Goal: Information Seeking & Learning: Learn about a topic

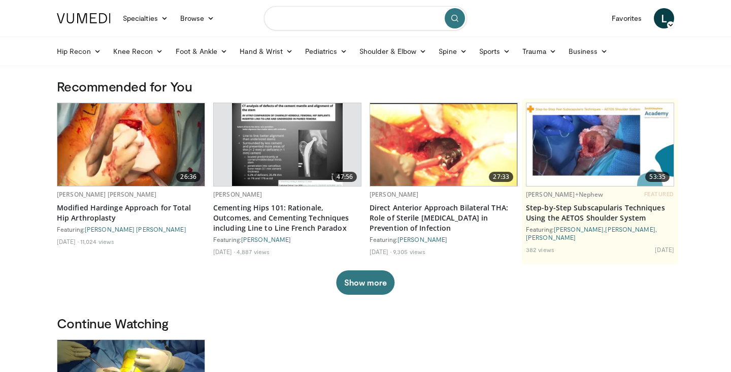
click at [340, 17] on input "Search topics, interventions" at bounding box center [365, 18] width 203 height 24
type input "**********"
click at [460, 22] on button "submit" at bounding box center [455, 18] width 20 height 20
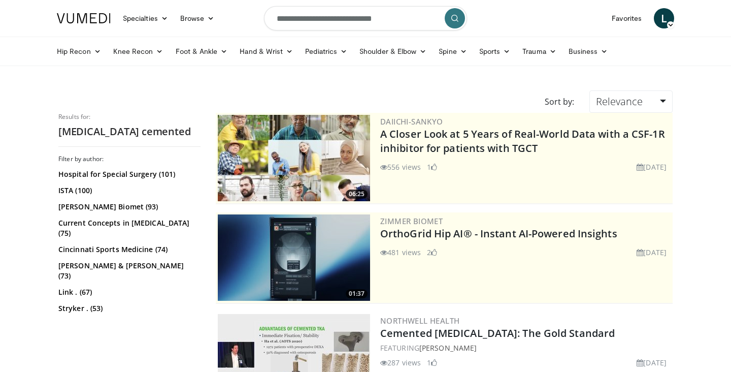
scroll to position [138, 0]
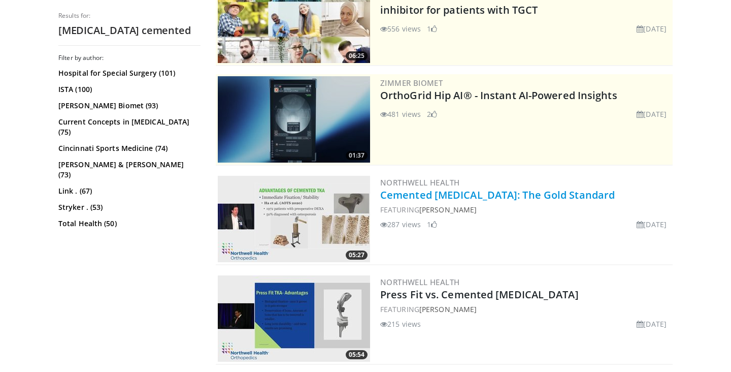
click at [510, 195] on link "Cemented Total Knee Replacement: The Gold Standard" at bounding box center [497, 195] width 235 height 14
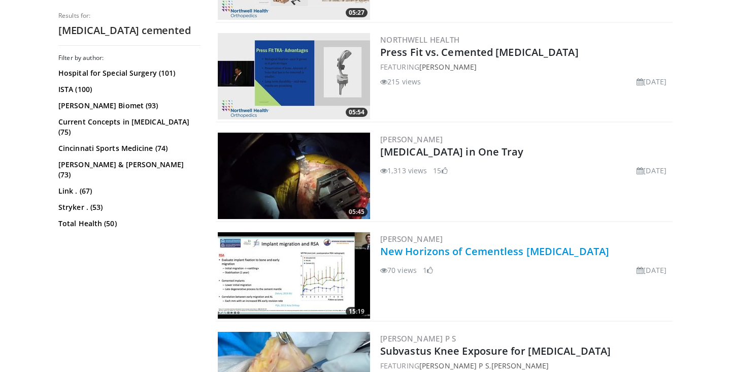
scroll to position [417, 0]
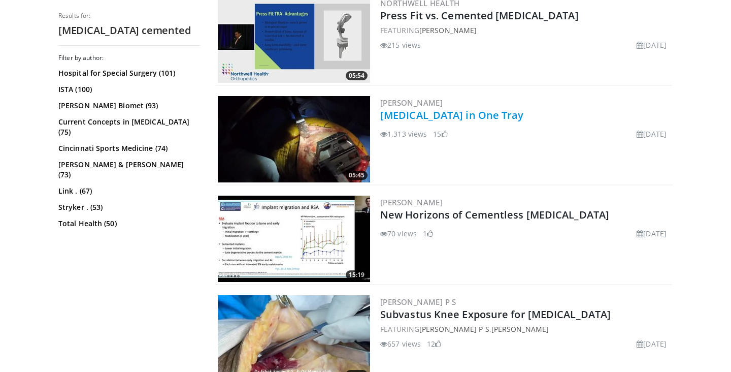
click at [517, 117] on link "Total Knee Arthroplasty in One Tray" at bounding box center [452, 115] width 144 height 14
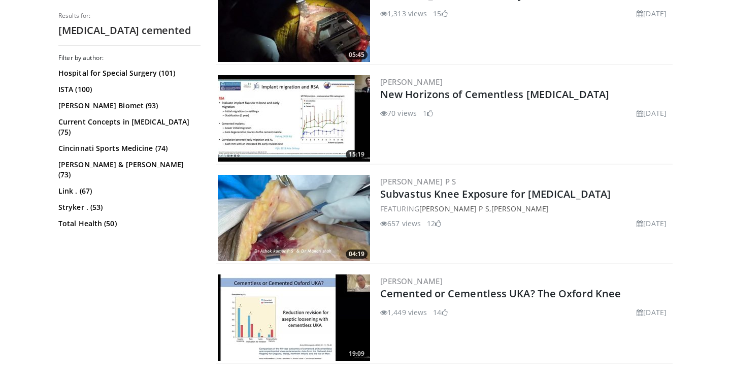
scroll to position [620, 0]
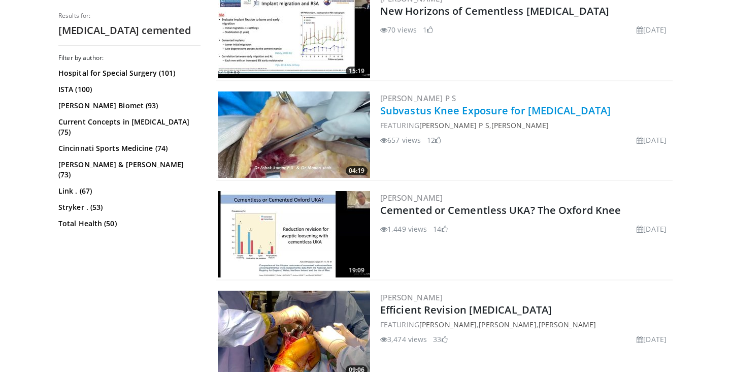
click at [565, 110] on link "Subvastus Knee Exposure for Total Knee Arthroplasty" at bounding box center [495, 111] width 230 height 14
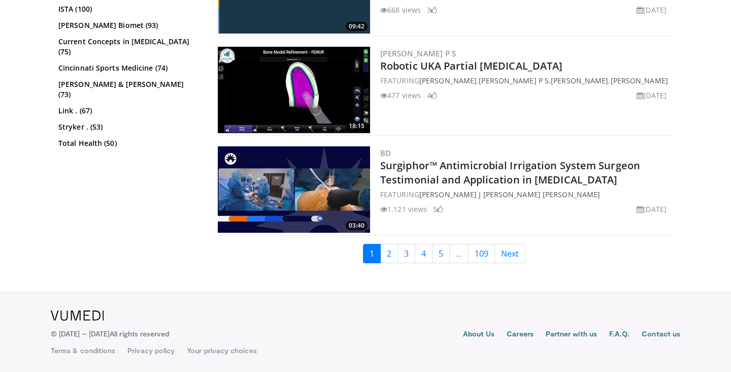
scroll to position [2357, 0]
click at [397, 255] on link "2" at bounding box center [389, 253] width 18 height 19
click at [385, 255] on link "2" at bounding box center [389, 253] width 18 height 19
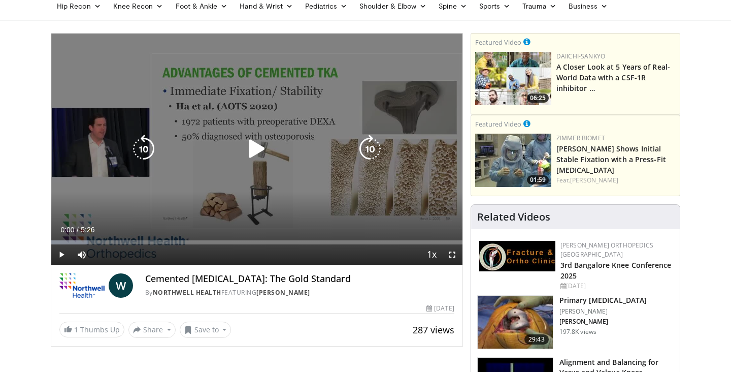
scroll to position [42, 0]
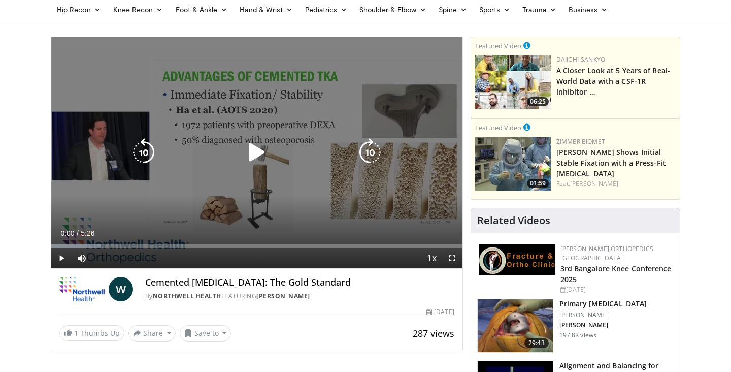
click at [249, 162] on icon "Video Player" at bounding box center [257, 152] width 28 height 28
click at [254, 163] on icon "Video Player" at bounding box center [257, 152] width 28 height 28
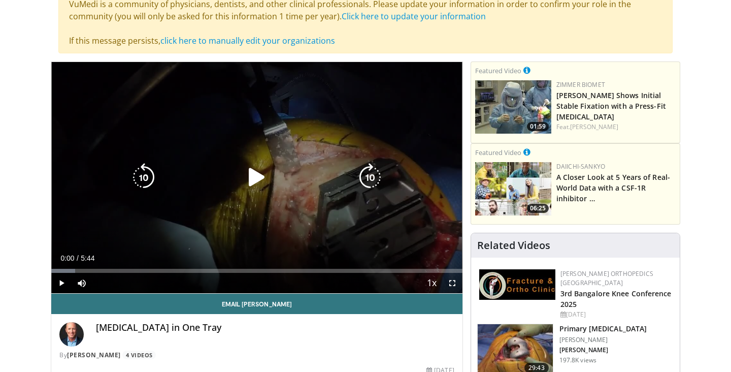
scroll to position [87, 0]
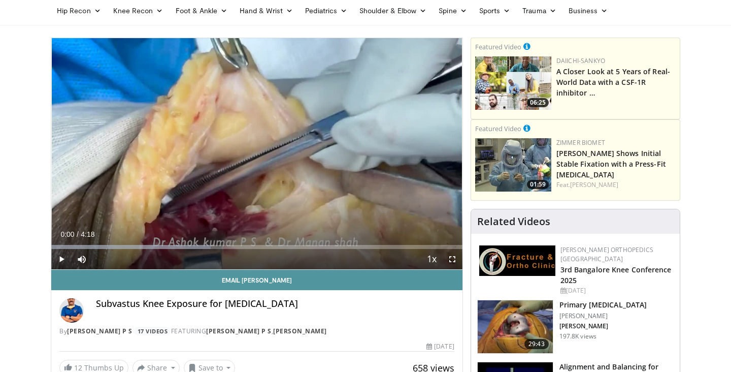
scroll to position [35, 0]
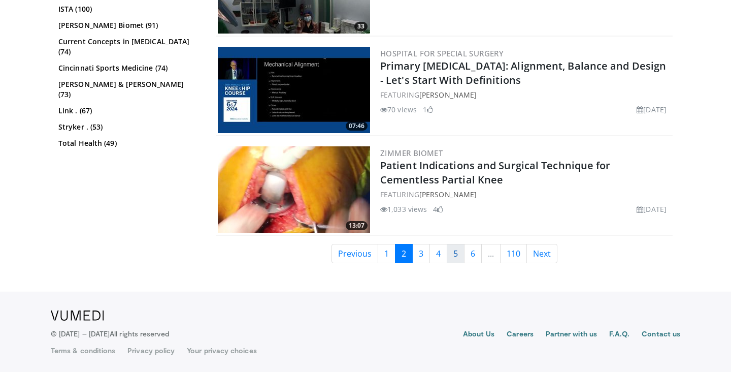
scroll to position [2461, 0]
click at [424, 250] on link "3" at bounding box center [421, 253] width 18 height 19
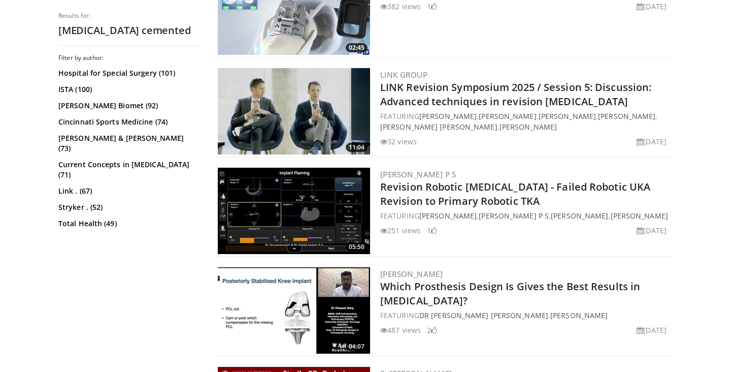
scroll to position [2550, 0]
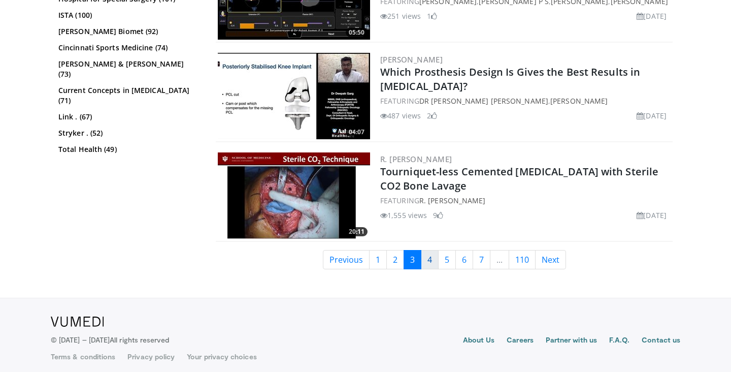
click at [434, 259] on link "4" at bounding box center [430, 259] width 18 height 19
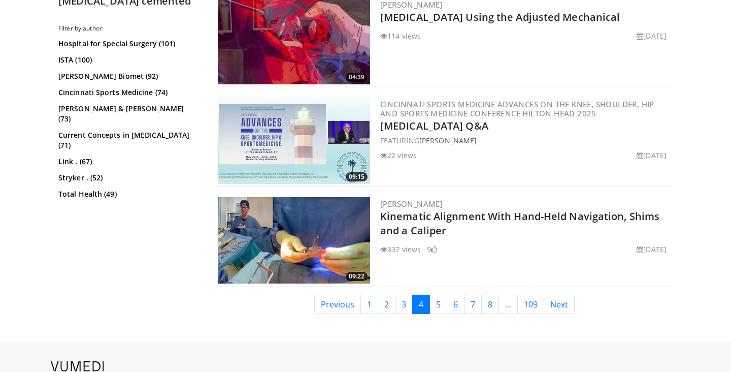
scroll to position [2505, 0]
click at [403, 305] on link "3" at bounding box center [404, 303] width 18 height 19
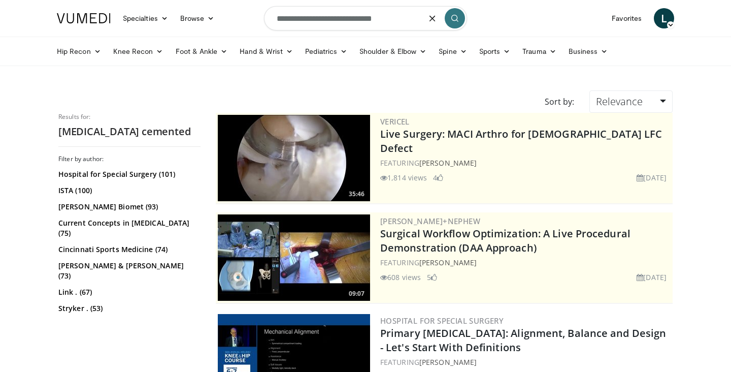
drag, startPoint x: 410, startPoint y: 14, endPoint x: 318, endPoint y: 29, distance: 93.1
click at [318, 29] on input "**********" at bounding box center [365, 18] width 203 height 24
drag, startPoint x: 407, startPoint y: 21, endPoint x: 224, endPoint y: 18, distance: 183.3
click at [224, 18] on nav "Specialties Adult & Family Medicine Allergy, Asthma, Immunology Anesthesiology …" at bounding box center [366, 18] width 630 height 37
click at [453, 8] on input "**********" at bounding box center [365, 18] width 203 height 24
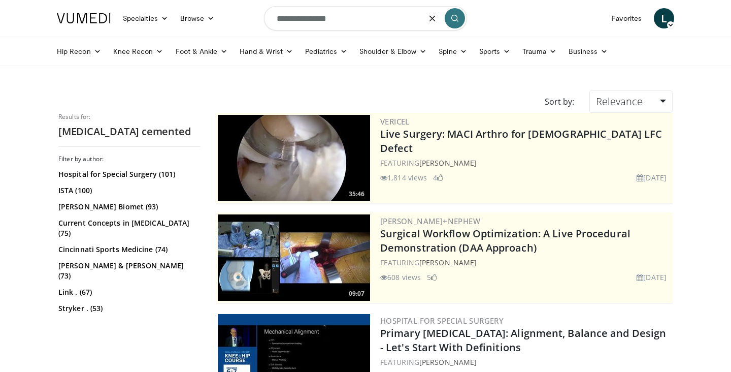
type input "**********"
click at [454, 14] on button "submit" at bounding box center [455, 18] width 20 height 20
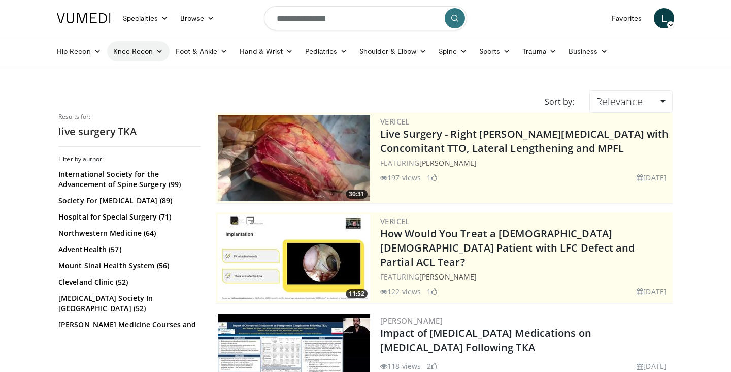
click at [156, 49] on icon at bounding box center [159, 51] width 7 height 7
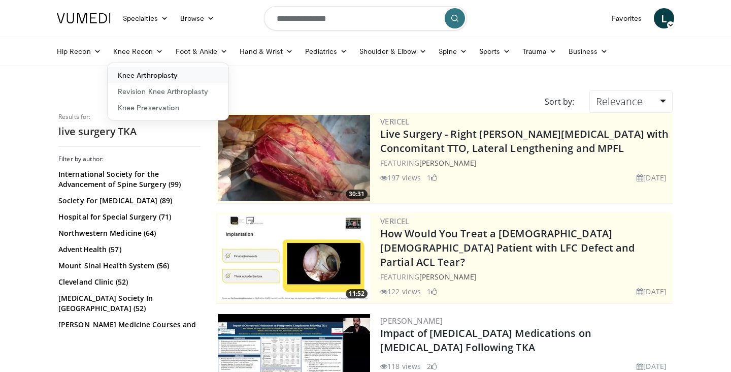
click at [158, 75] on link "Knee Arthroplasty" at bounding box center [168, 75] width 121 height 16
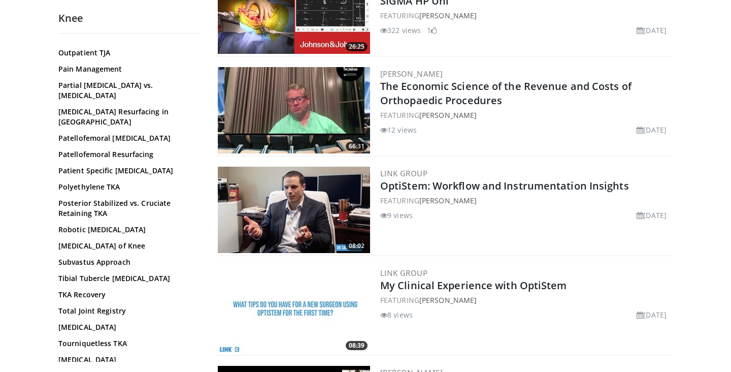
scroll to position [342, 0]
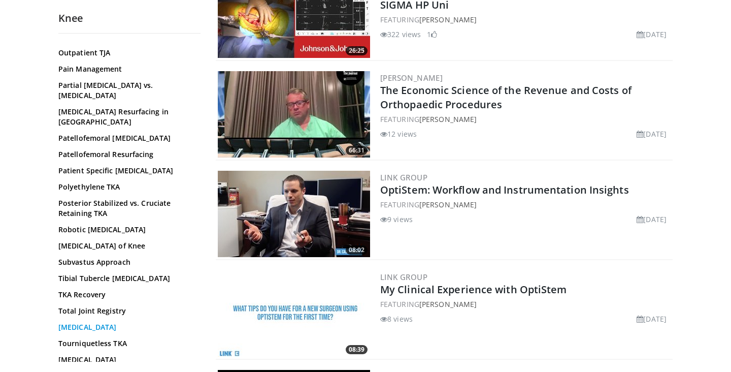
click at [103, 322] on link "Total Knee Arthroplasty" at bounding box center [126, 327] width 137 height 10
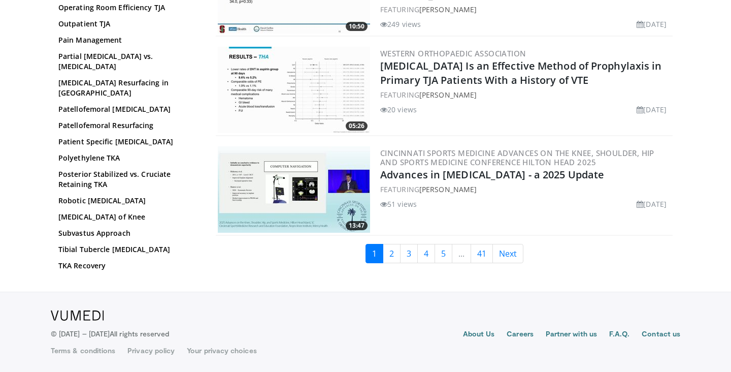
scroll to position [2456, 0]
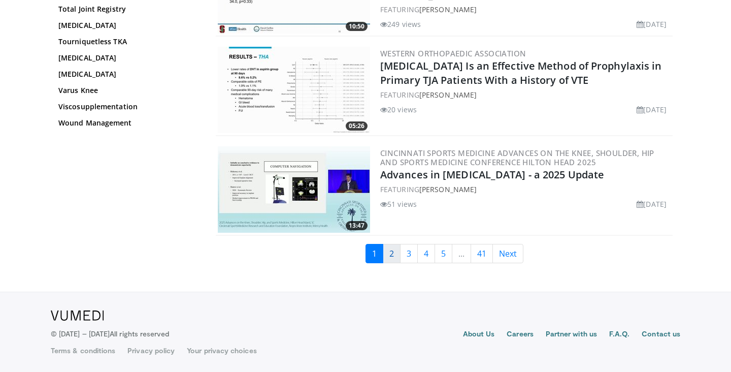
click at [394, 259] on link "2" at bounding box center [392, 253] width 18 height 19
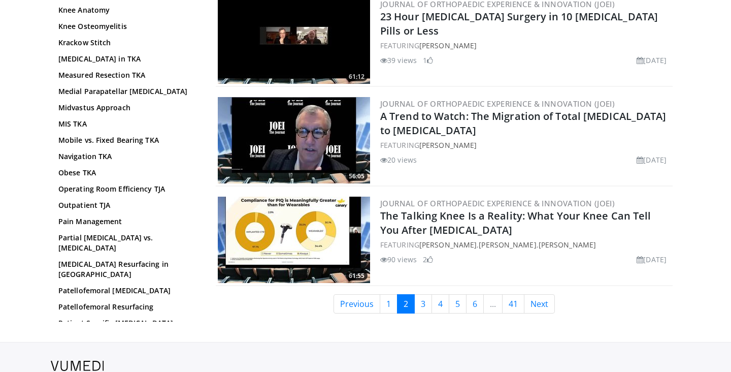
scroll to position [2427, 0]
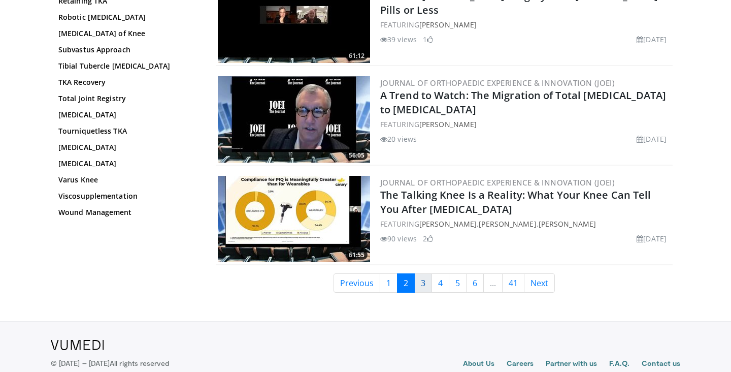
click at [427, 289] on link "3" at bounding box center [423, 282] width 18 height 19
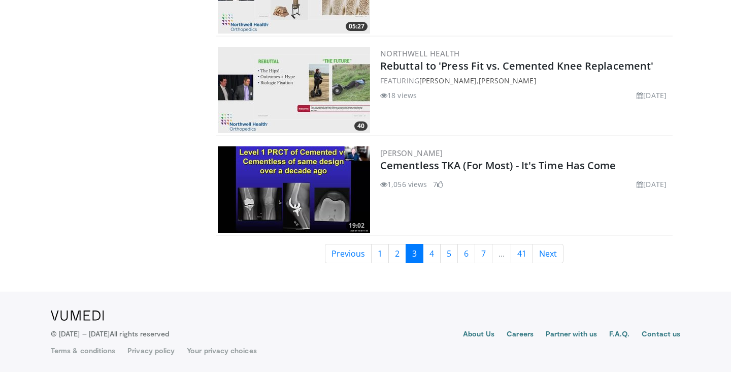
scroll to position [2456, 0]
click at [433, 248] on link "4" at bounding box center [432, 253] width 18 height 19
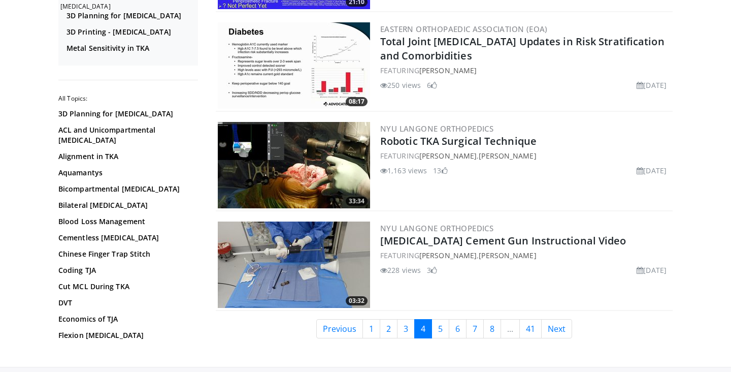
scroll to position [2468, 0]
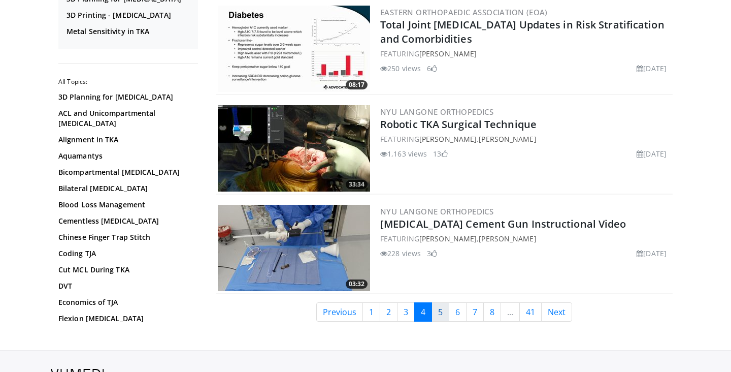
click at [436, 313] on link "5" at bounding box center [441, 311] width 18 height 19
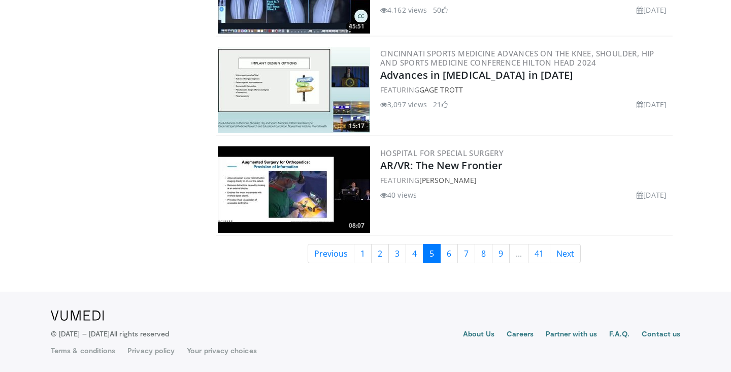
scroll to position [2456, 0]
click at [452, 258] on link "6" at bounding box center [449, 253] width 18 height 19
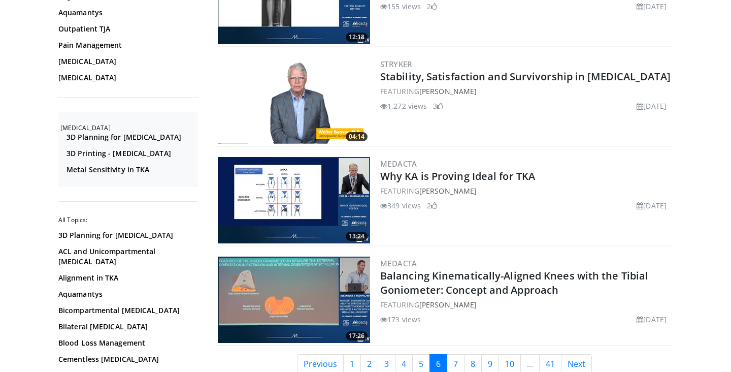
scroll to position [2442, 0]
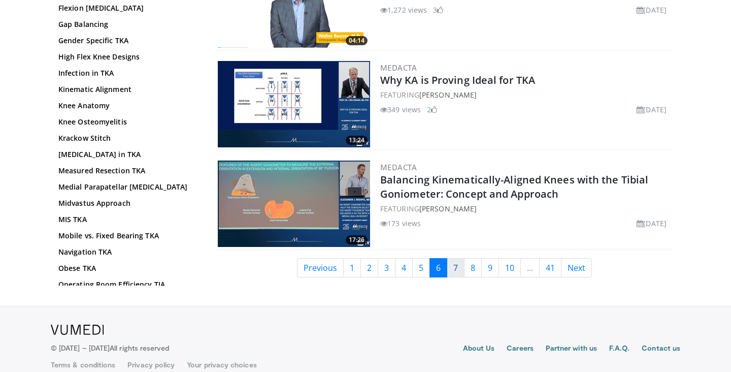
click at [454, 274] on link "7" at bounding box center [456, 267] width 18 height 19
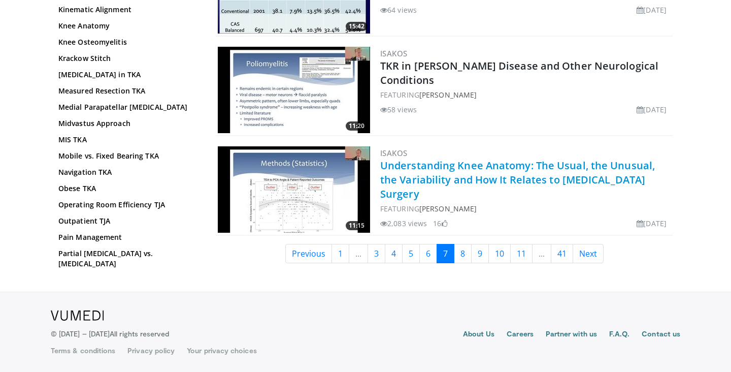
scroll to position [2456, 0]
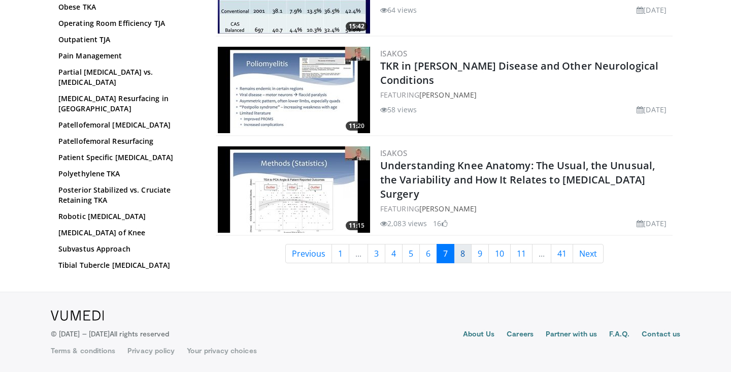
click at [464, 258] on link "8" at bounding box center [463, 253] width 18 height 19
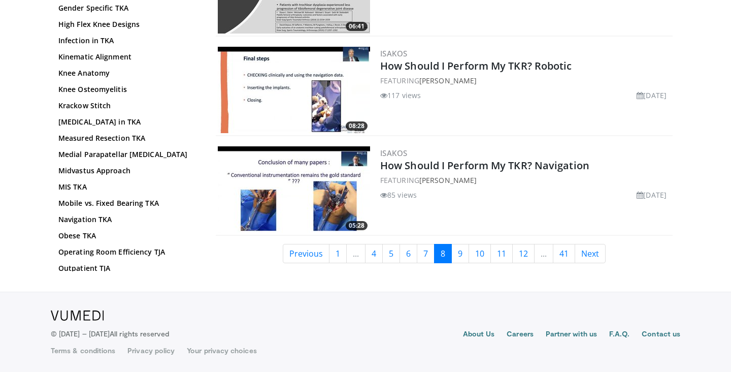
scroll to position [2456, 0]
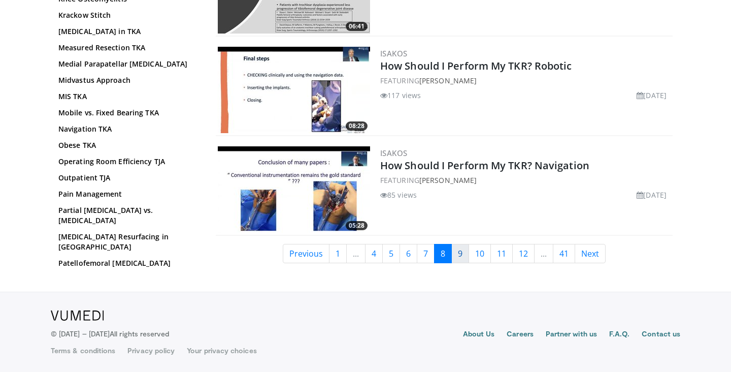
click at [459, 256] on link "9" at bounding box center [460, 253] width 18 height 19
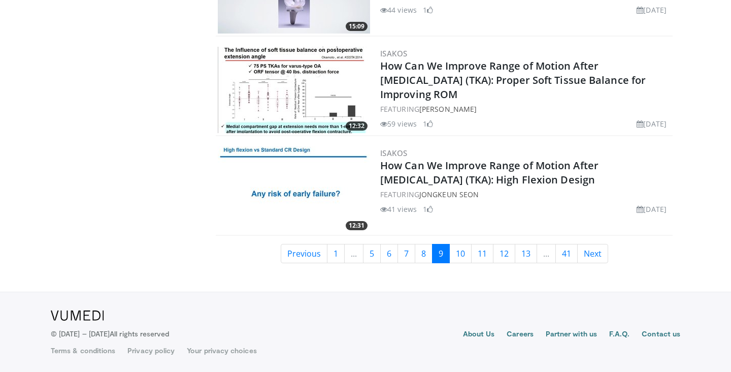
scroll to position [2456, 0]
click at [340, 253] on link "1" at bounding box center [336, 253] width 18 height 19
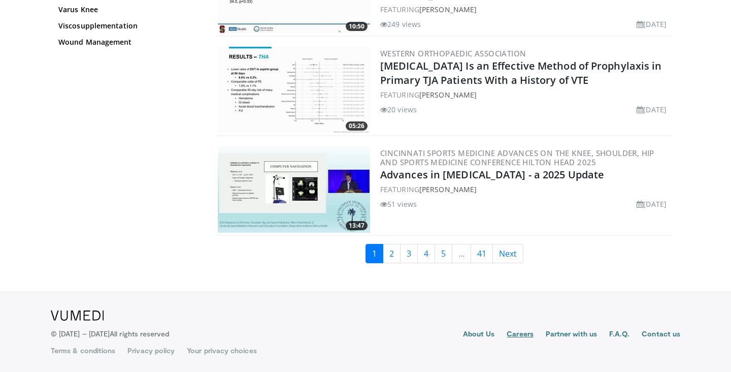
scroll to position [2456, 0]
click at [394, 258] on link "2" at bounding box center [392, 253] width 18 height 19
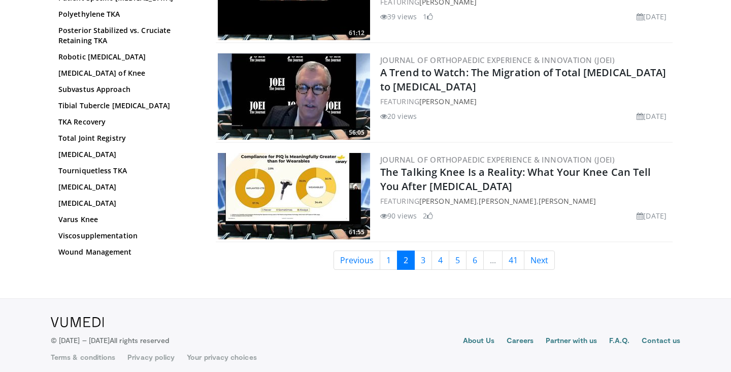
scroll to position [2425, 0]
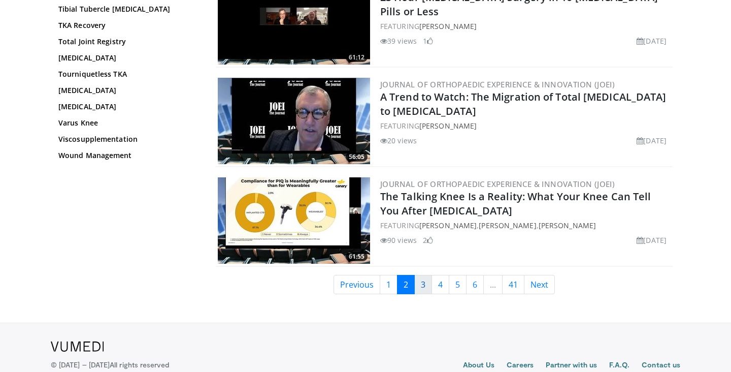
click at [427, 288] on link "3" at bounding box center [423, 284] width 18 height 19
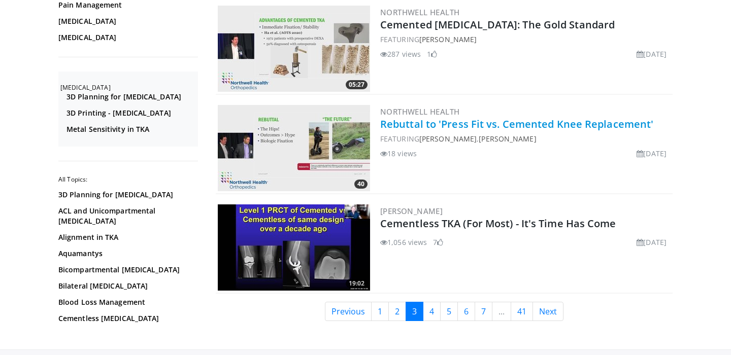
scroll to position [2409, 0]
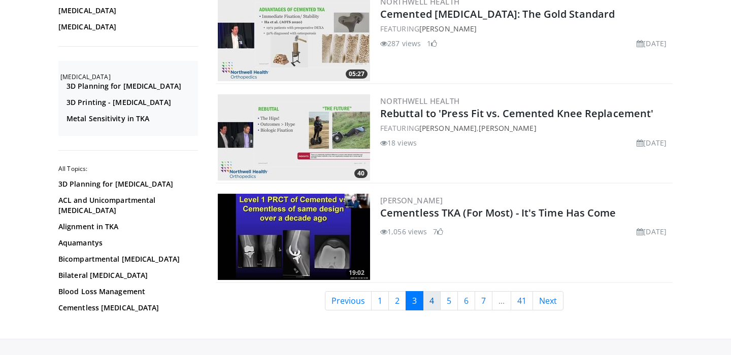
click at [432, 299] on link "4" at bounding box center [432, 300] width 18 height 19
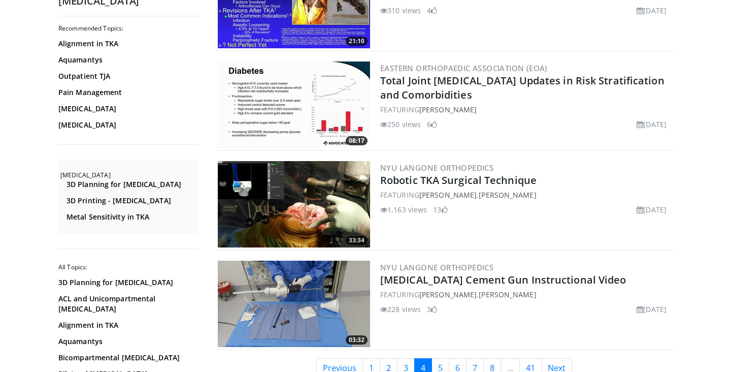
scroll to position [2406, 0]
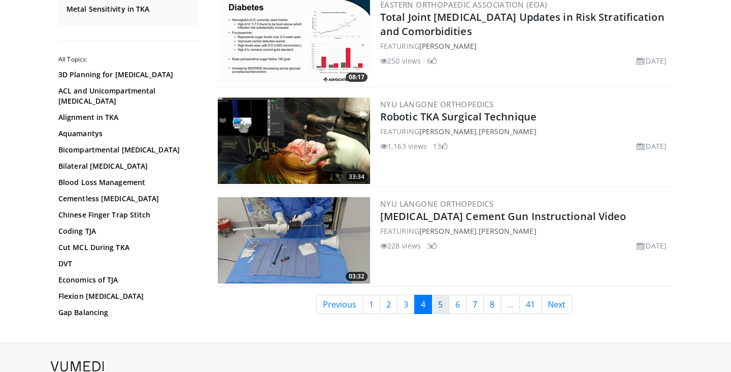
click at [442, 304] on link "5" at bounding box center [441, 303] width 18 height 19
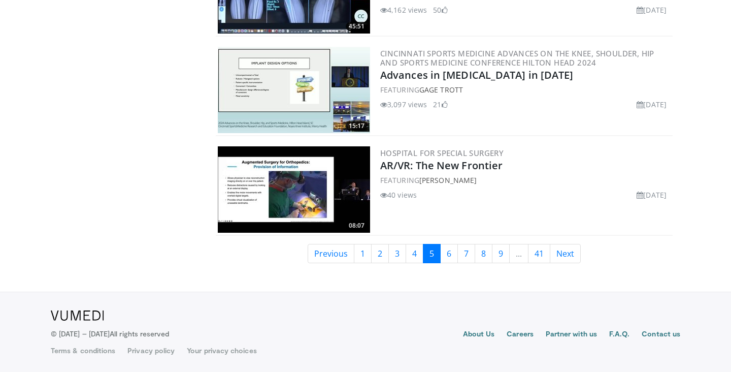
scroll to position [2456, 0]
click at [365, 247] on link "1" at bounding box center [363, 253] width 18 height 19
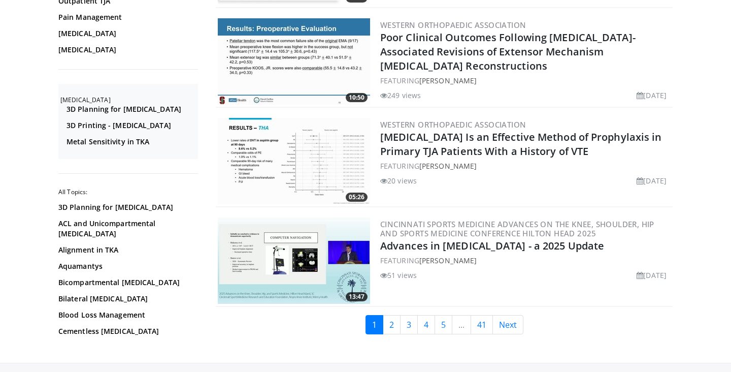
scroll to position [2458, 0]
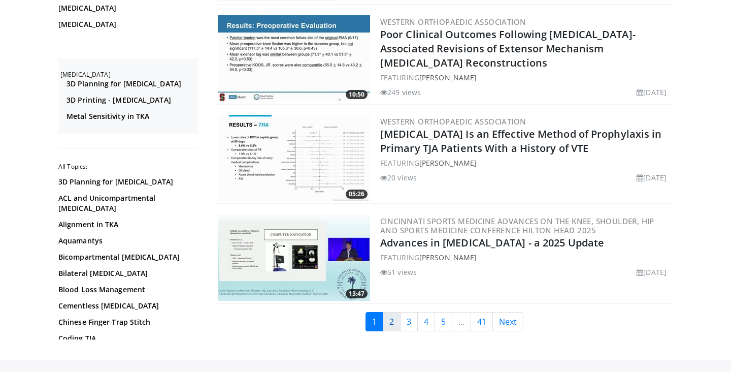
click at [389, 327] on link "2" at bounding box center [392, 321] width 18 height 19
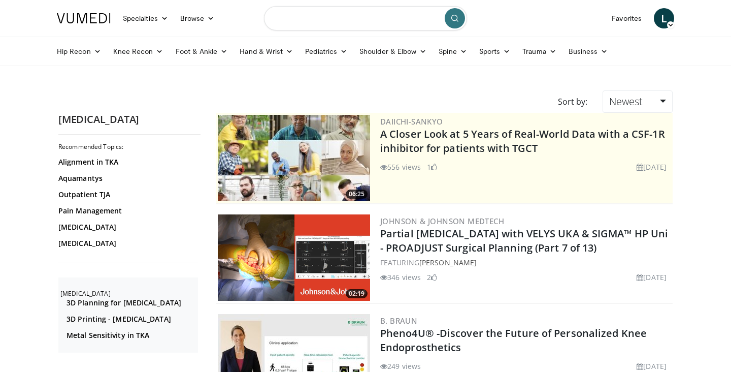
click at [314, 15] on input "Search topics, interventions" at bounding box center [365, 18] width 203 height 24
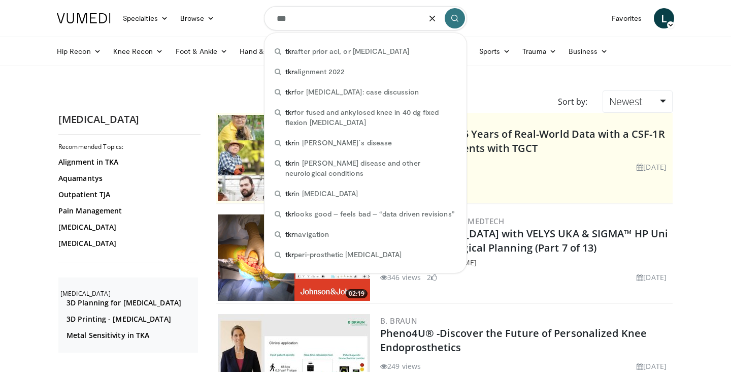
click at [347, 26] on input "***" at bounding box center [365, 18] width 203 height 24
type input "***"
click at [455, 23] on button "submit" at bounding box center [455, 18] width 20 height 20
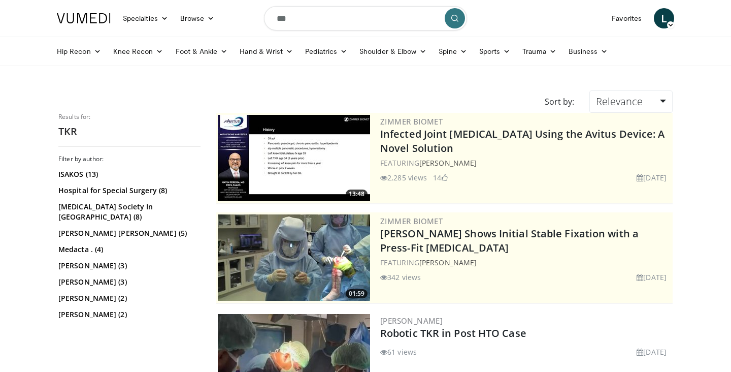
click at [316, 22] on input "***" at bounding box center [365, 18] width 203 height 24
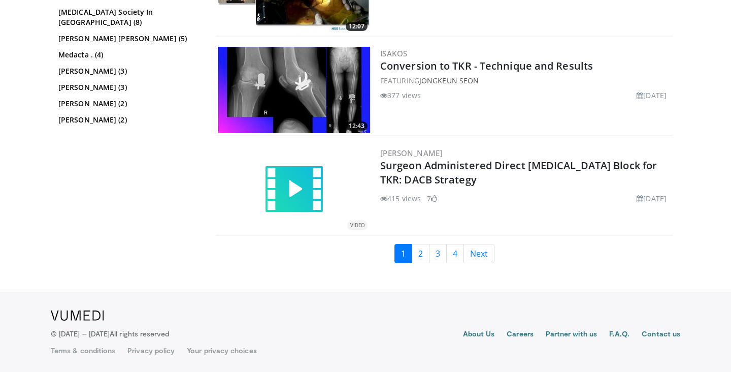
scroll to position [2257, 0]
type input "**********"
click at [420, 257] on link "2" at bounding box center [421, 253] width 18 height 19
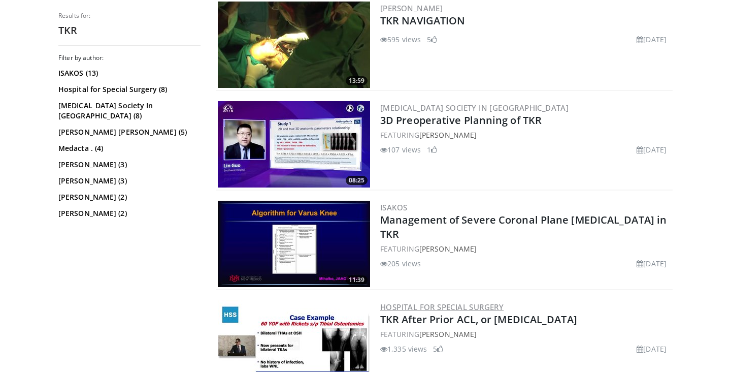
scroll to position [354, 0]
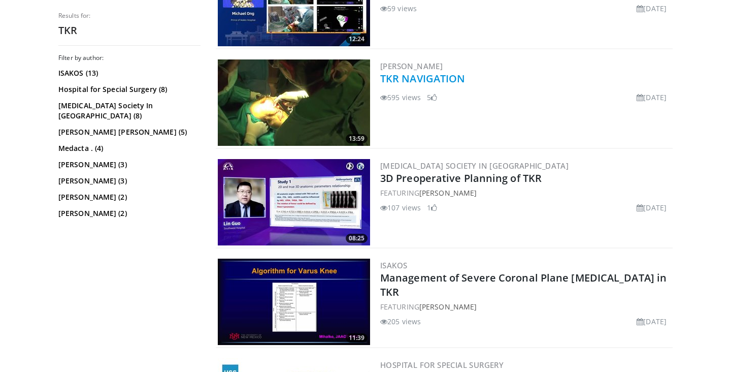
click at [448, 82] on link "TKR NAVIGATION" at bounding box center [422, 79] width 85 height 14
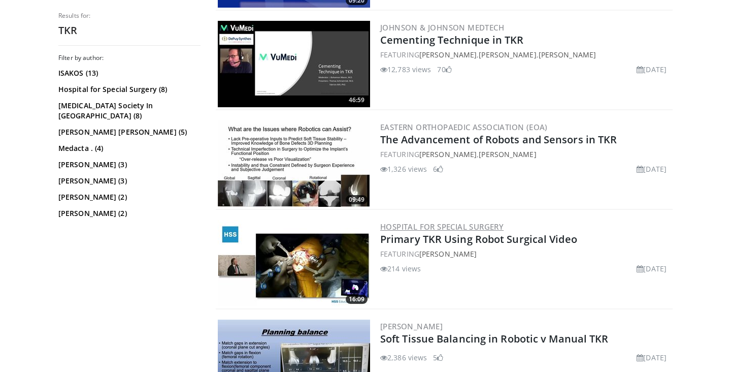
scroll to position [1888, 0]
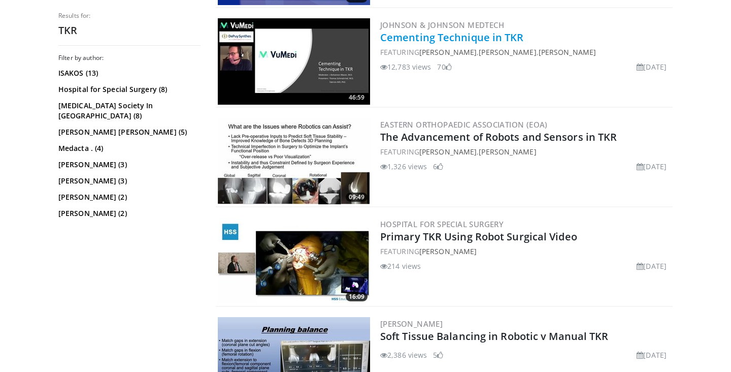
click at [498, 38] on link "Cementing Technique in TKR" at bounding box center [452, 37] width 144 height 14
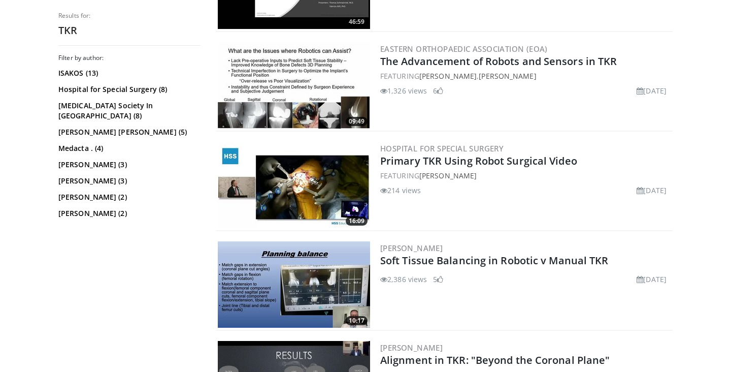
scroll to position [2087, 0]
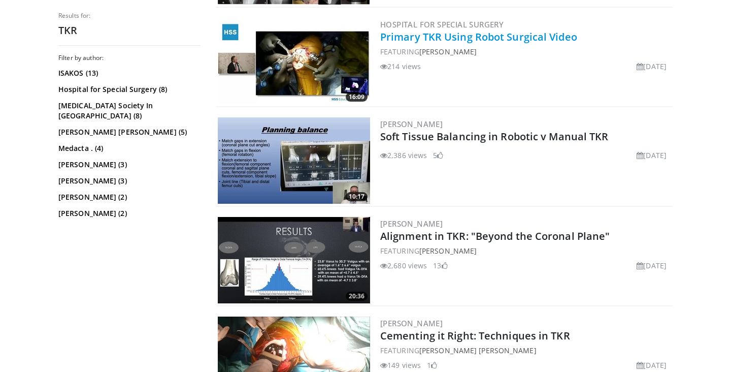
click at [520, 40] on link "Primary TKR Using Robot Surgical Video" at bounding box center [478, 37] width 197 height 14
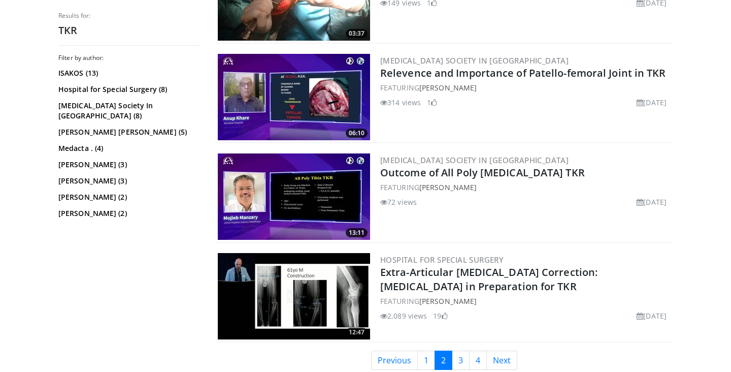
scroll to position [2534, 0]
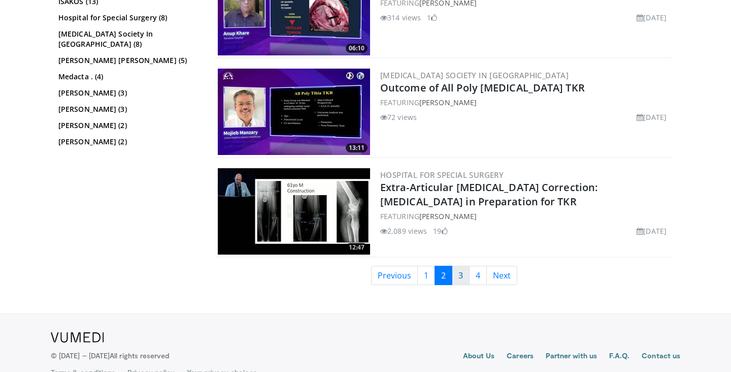
click at [463, 277] on link "3" at bounding box center [461, 275] width 18 height 19
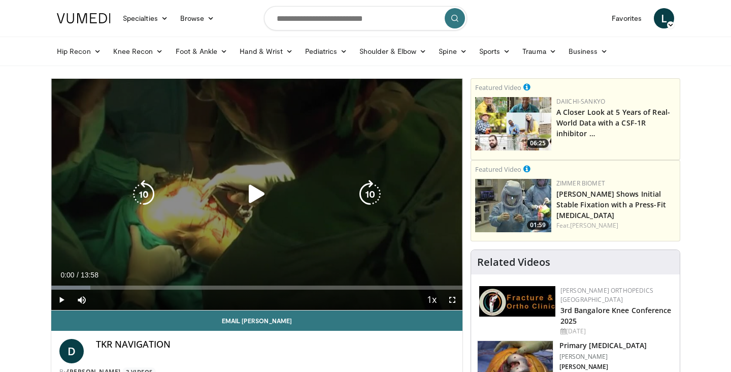
click at [251, 172] on div "10 seconds Tap to unmute" at bounding box center [256, 194] width 411 height 231
click at [254, 182] on icon "Video Player" at bounding box center [257, 194] width 28 height 28
click at [254, 180] on icon "Video Player" at bounding box center [257, 194] width 28 height 28
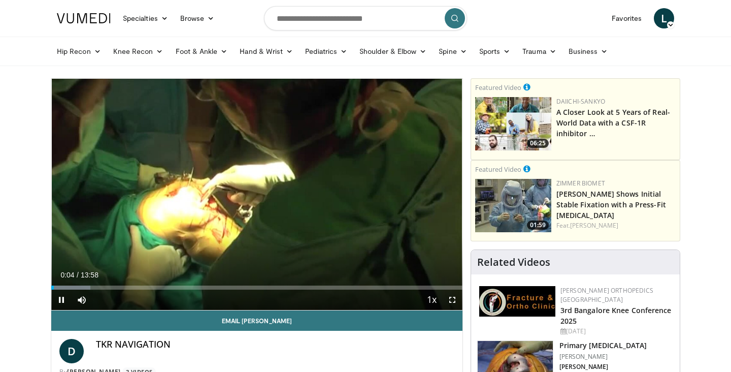
click at [454, 303] on span "Video Player" at bounding box center [452, 299] width 20 height 20
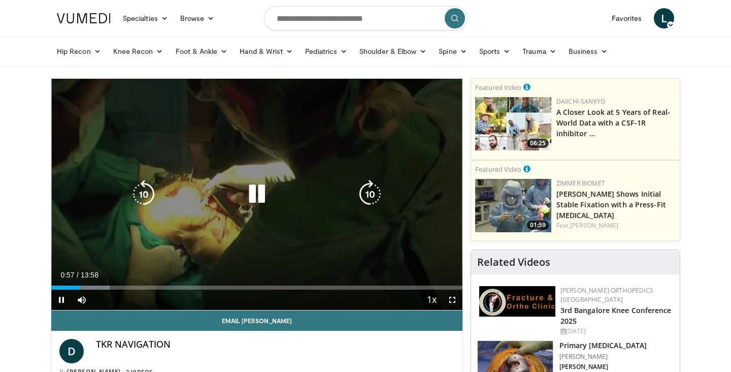
click at [262, 194] on icon "Video Player" at bounding box center [257, 194] width 28 height 28
click at [257, 203] on icon "Video Player" at bounding box center [257, 194] width 28 height 28
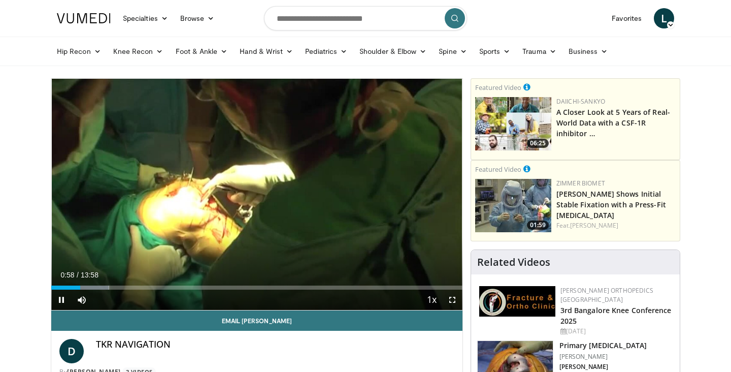
click at [457, 304] on span "Video Player" at bounding box center [452, 299] width 20 height 20
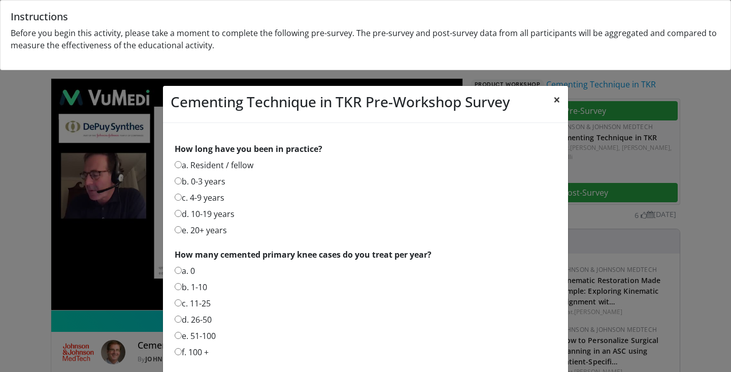
click at [558, 102] on button "×" at bounding box center [557, 99] width 22 height 27
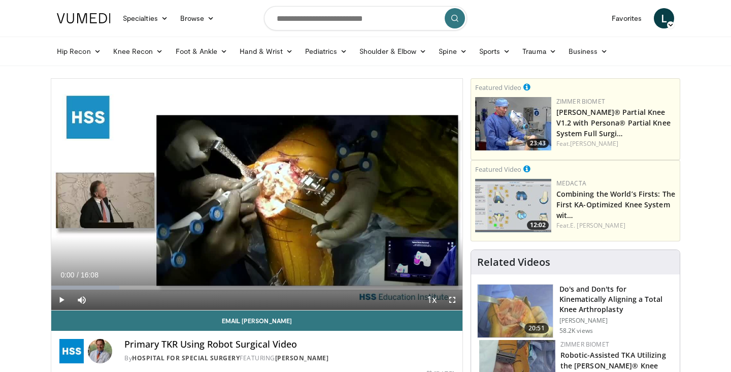
click at [64, 302] on span "Video Player" at bounding box center [61, 299] width 20 height 20
click at [460, 297] on span "Video Player" at bounding box center [452, 299] width 20 height 20
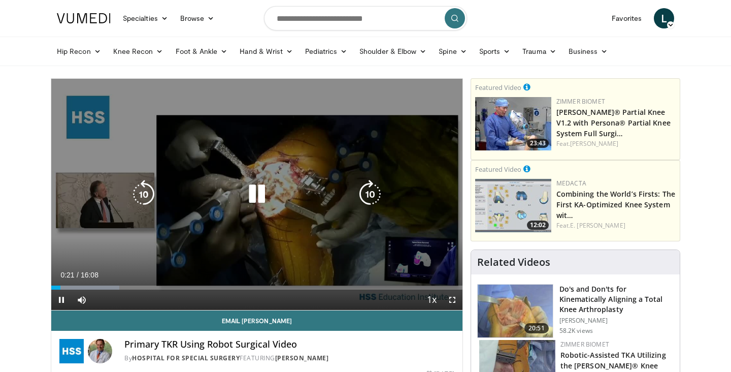
click at [264, 201] on icon "Video Player" at bounding box center [257, 194] width 28 height 28
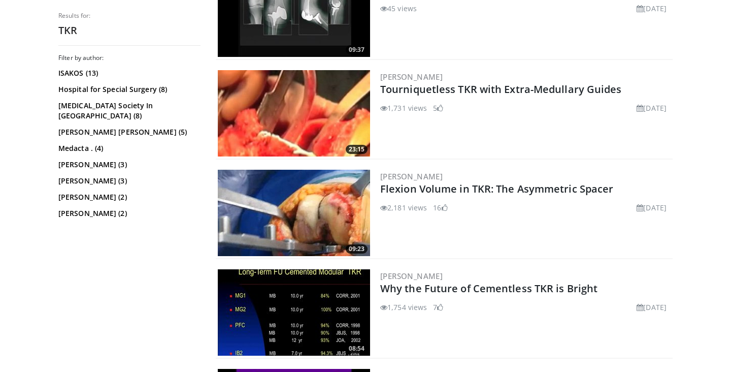
scroll to position [644, 0]
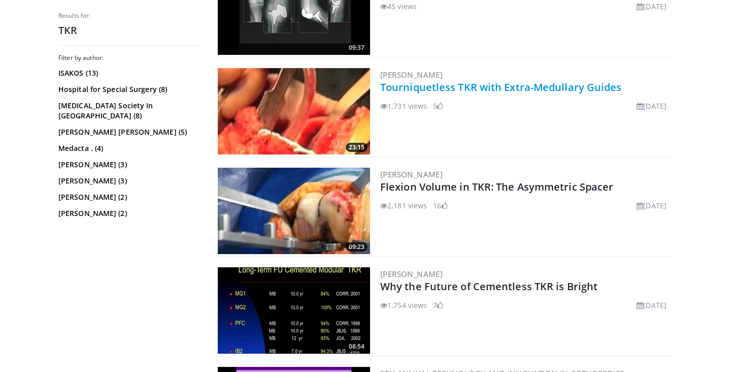
click at [510, 92] on link "Tourniquetless TKR with Extra-Medullary Guides" at bounding box center [501, 87] width 242 height 14
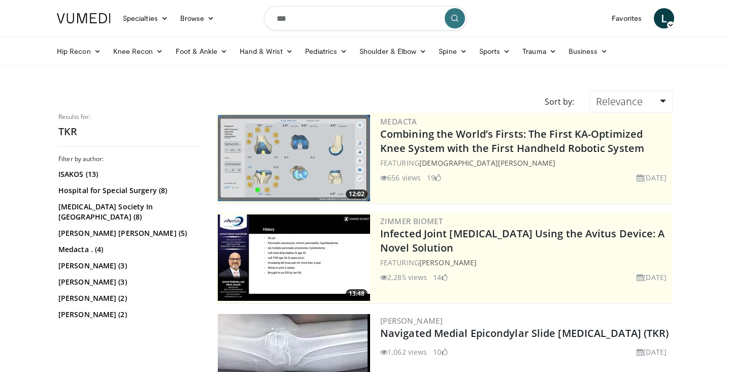
scroll to position [0, 0]
drag, startPoint x: 306, startPoint y: 25, endPoint x: 233, endPoint y: 24, distance: 73.1
click at [233, 24] on nav "Specialties Adult & Family Medicine Allergy, [MEDICAL_DATA], Immunology Anesthe…" at bounding box center [366, 18] width 630 height 37
type input "*"
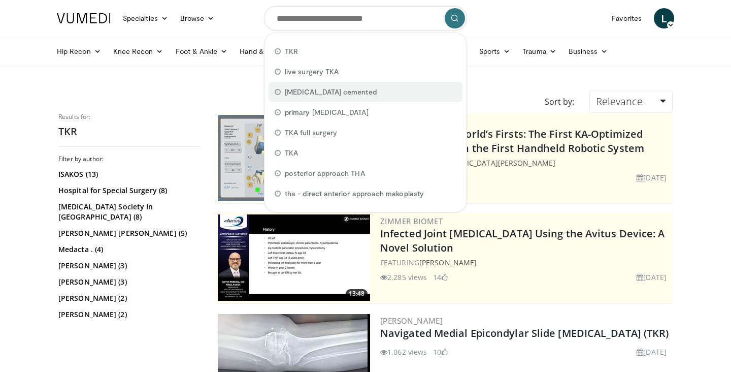
click at [358, 93] on span "total knee replacement cemented" at bounding box center [331, 92] width 92 height 10
type input "**********"
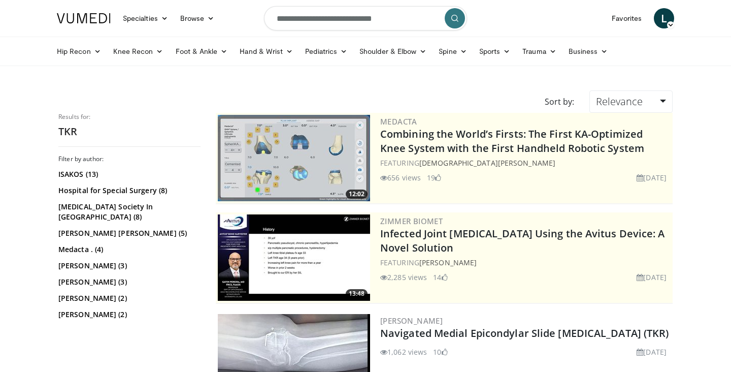
click at [458, 12] on button "submit" at bounding box center [455, 18] width 20 height 20
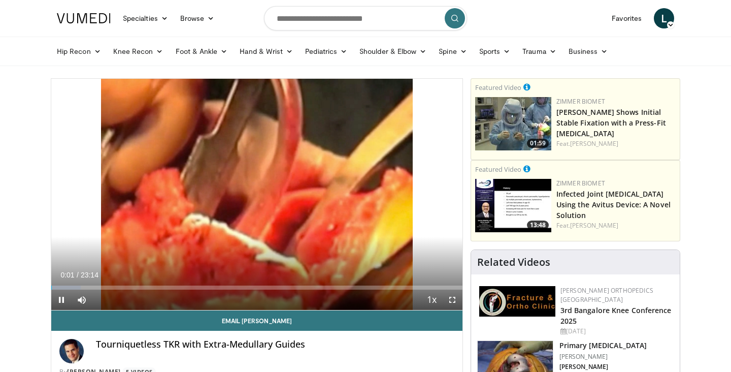
click at [454, 295] on span "Video Player" at bounding box center [452, 299] width 20 height 20
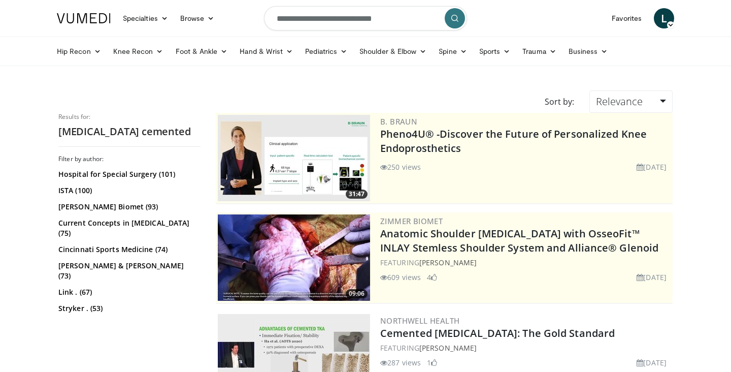
click at [341, 10] on input "**********" at bounding box center [365, 18] width 203 height 24
click at [437, 17] on button "button" at bounding box center [432, 18] width 20 height 20
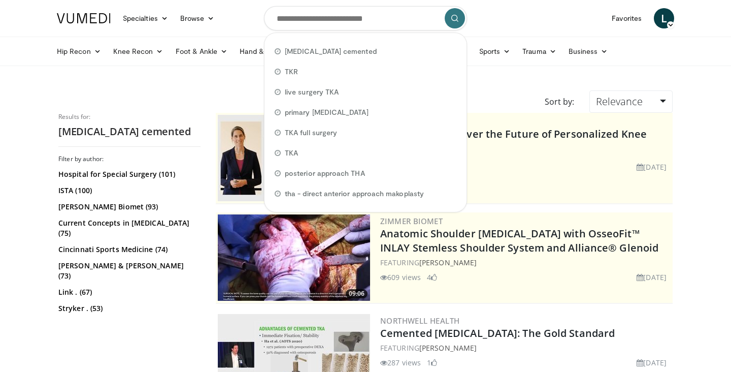
click at [476, 94] on div "Sort by: Relevance Relevance Thumbs Up Comments Views Newest Oldest" at bounding box center [366, 101] width 630 height 22
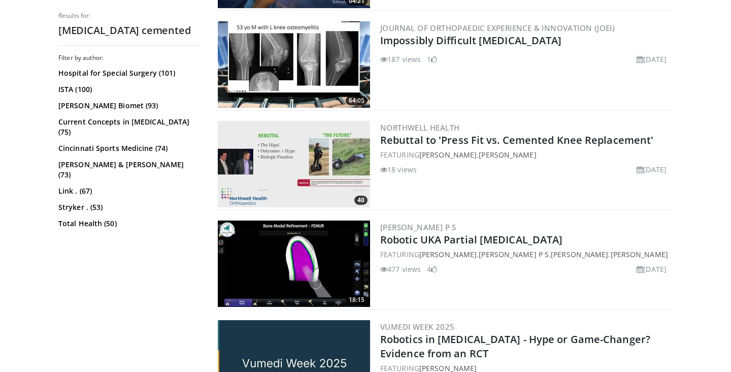
scroll to position [2091, 0]
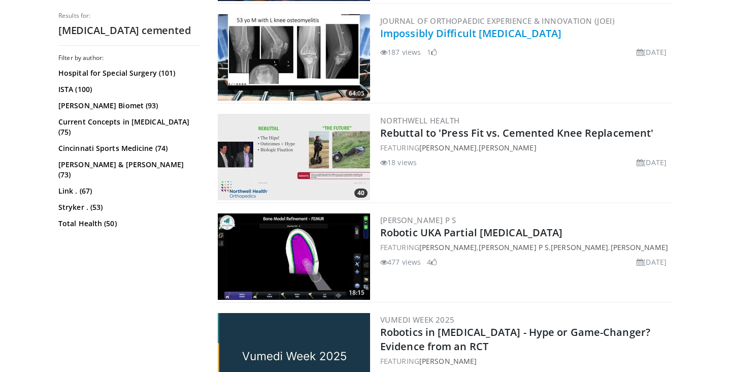
click at [510, 31] on link "Impossibly Difficult [MEDICAL_DATA]" at bounding box center [471, 33] width 182 height 14
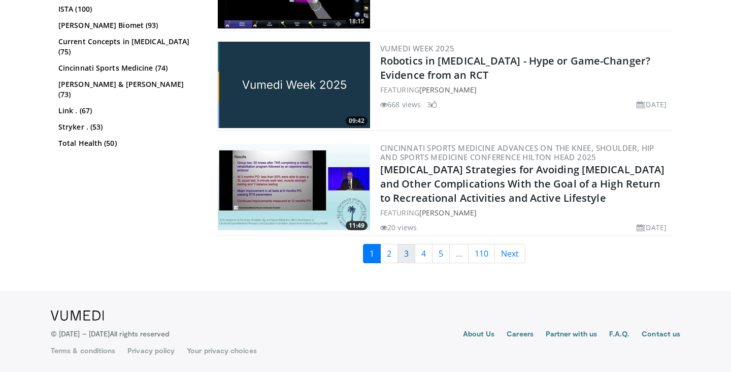
scroll to position [2362, 0]
click at [382, 260] on link "2" at bounding box center [389, 253] width 18 height 19
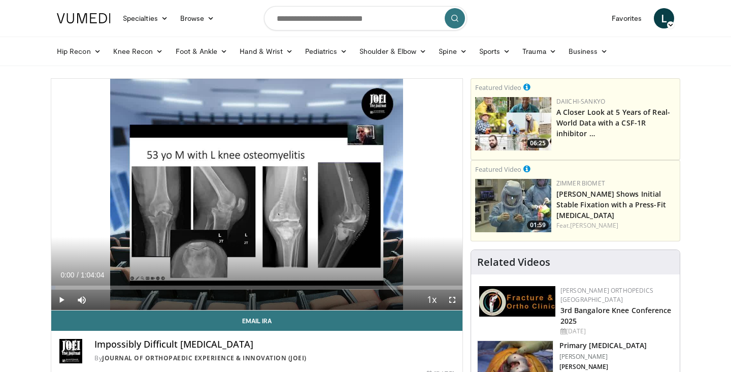
click at [456, 300] on span "Video Player" at bounding box center [452, 299] width 20 height 20
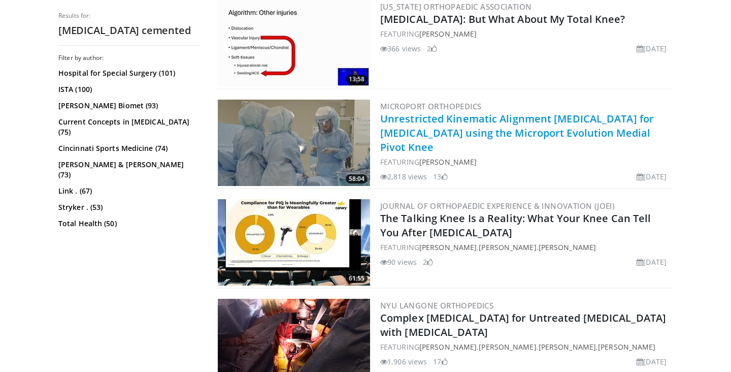
scroll to position [1086, 0]
click at [510, 133] on link "Unrestricted Kinematic Alignment [MEDICAL_DATA] for [MEDICAL_DATA] using the Mi…" at bounding box center [517, 132] width 274 height 42
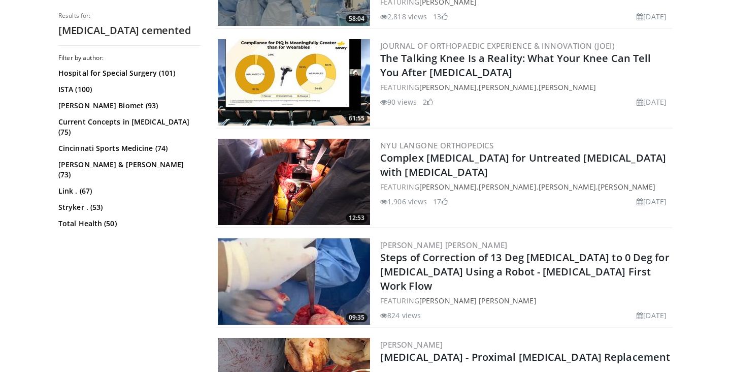
scroll to position [1251, 0]
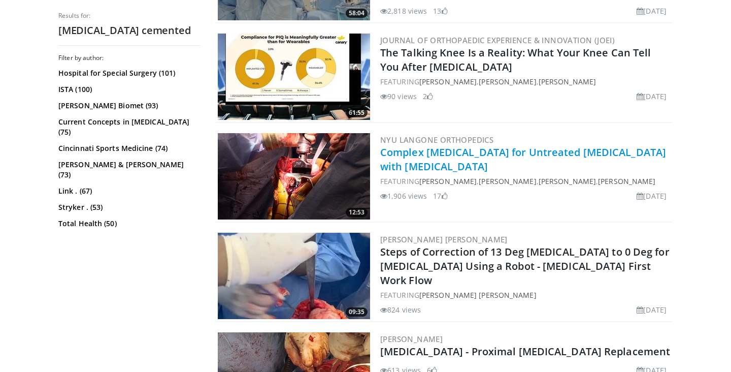
click at [502, 157] on link "Complex [MEDICAL_DATA] for Untreated [MEDICAL_DATA] with [MEDICAL_DATA]" at bounding box center [523, 159] width 286 height 28
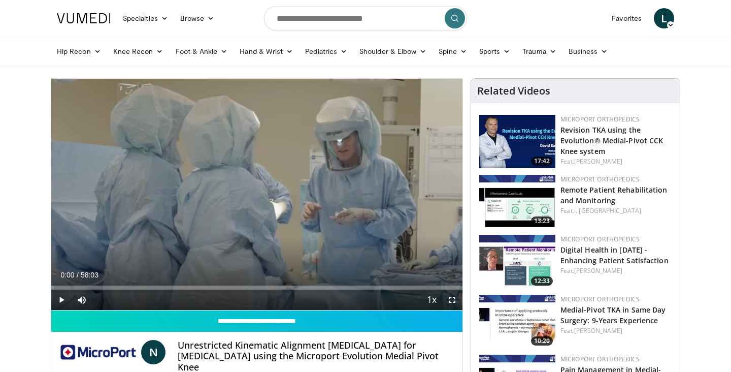
click at [455, 301] on span "Video Player" at bounding box center [452, 299] width 20 height 20
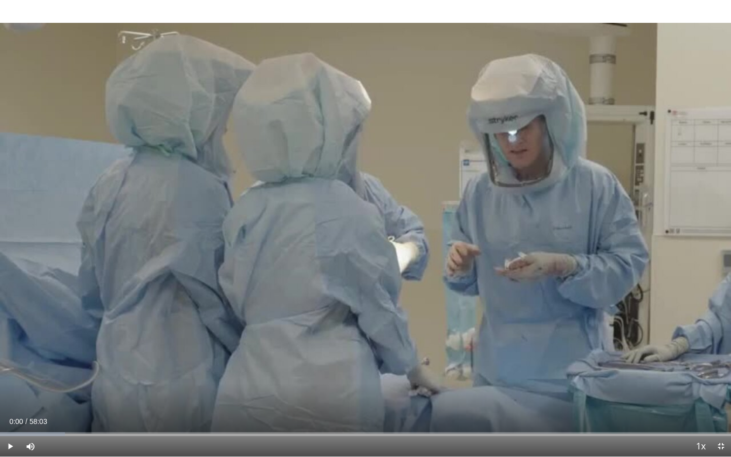
click at [12, 371] on span "Video Player" at bounding box center [10, 446] width 20 height 20
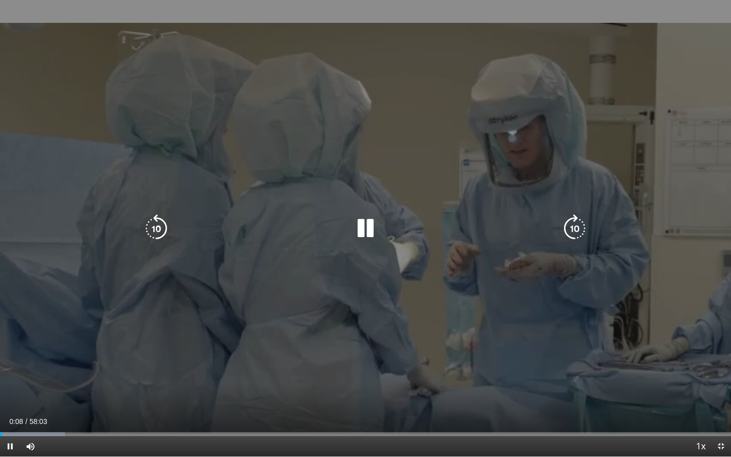
click at [574, 222] on icon "Video Player" at bounding box center [575, 228] width 28 height 28
click at [574, 229] on icon "Video Player" at bounding box center [575, 228] width 28 height 28
click at [578, 231] on icon "Video Player" at bounding box center [575, 228] width 28 height 28
click at [579, 232] on icon "Video Player" at bounding box center [575, 228] width 28 height 28
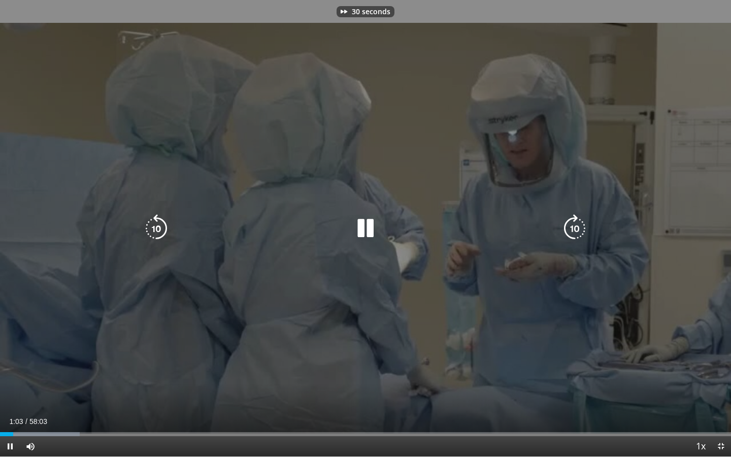
click at [579, 232] on icon "Video Player" at bounding box center [575, 228] width 28 height 28
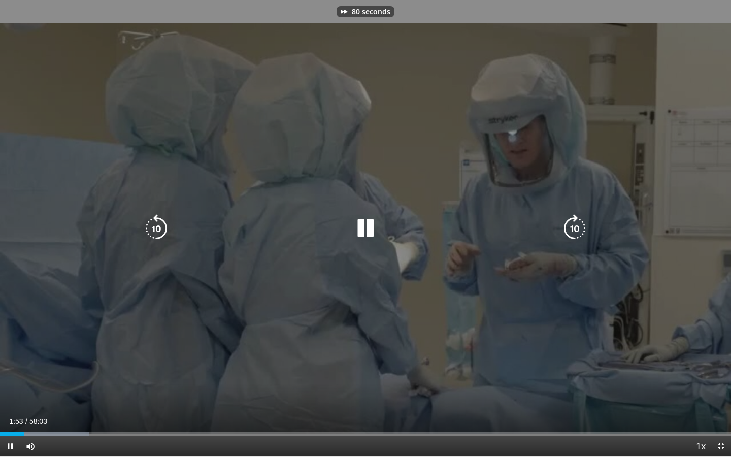
click at [579, 232] on icon "Video Player" at bounding box center [575, 228] width 28 height 28
click at [164, 223] on icon "Video Player" at bounding box center [156, 228] width 28 height 28
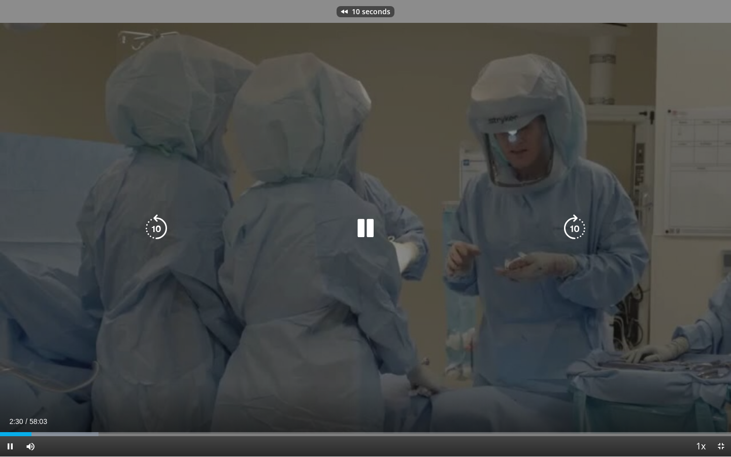
click at [164, 223] on icon "Video Player" at bounding box center [156, 228] width 28 height 28
click at [228, 324] on div "20 seconds Tap to unmute" at bounding box center [365, 228] width 731 height 456
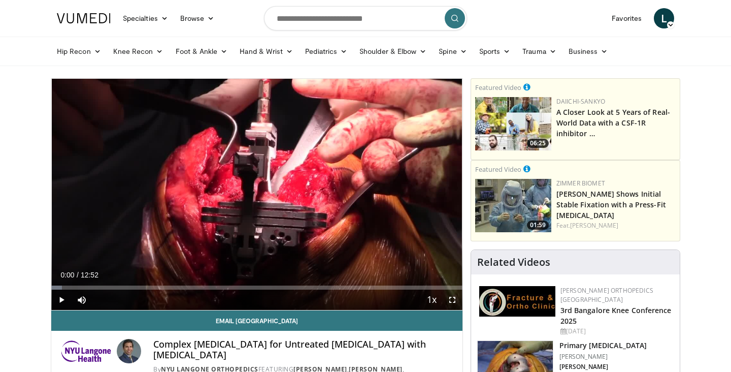
click at [459, 295] on span "Video Player" at bounding box center [452, 299] width 20 height 20
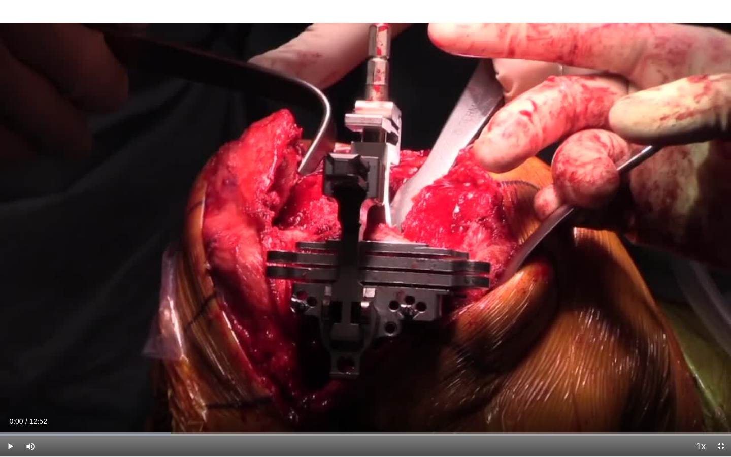
click at [7, 371] on video-js "**********" at bounding box center [365, 228] width 731 height 457
click at [276, 371] on div "Progress Bar" at bounding box center [276, 434] width 1 height 4
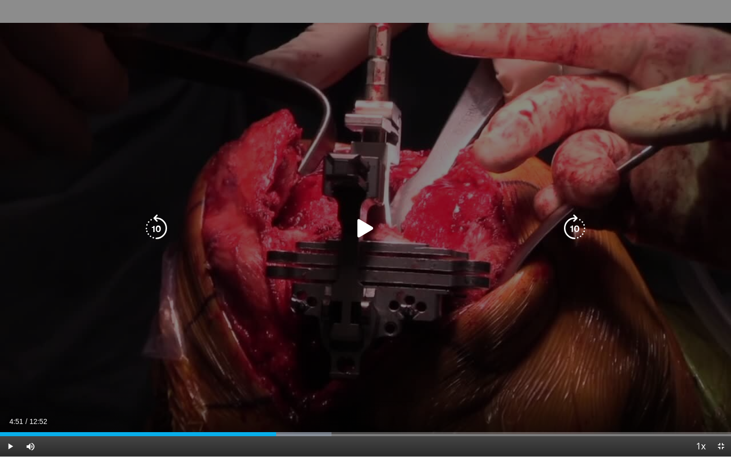
click at [158, 234] on icon "Video Player" at bounding box center [156, 228] width 28 height 28
click at [365, 224] on icon "Video Player" at bounding box center [365, 228] width 28 height 28
click at [578, 220] on icon "Video Player" at bounding box center [575, 228] width 28 height 28
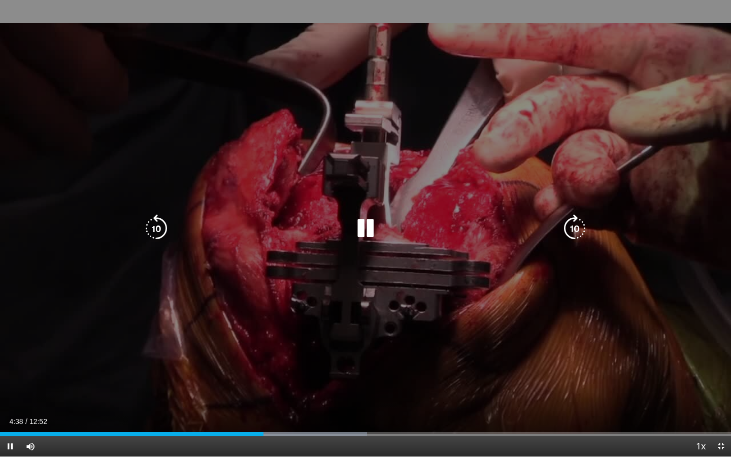
click at [574, 230] on icon "Video Player" at bounding box center [575, 228] width 28 height 28
click at [167, 227] on icon "Video Player" at bounding box center [156, 228] width 28 height 28
click at [408, 324] on div "20 seconds Tap to unmute" at bounding box center [365, 228] width 731 height 456
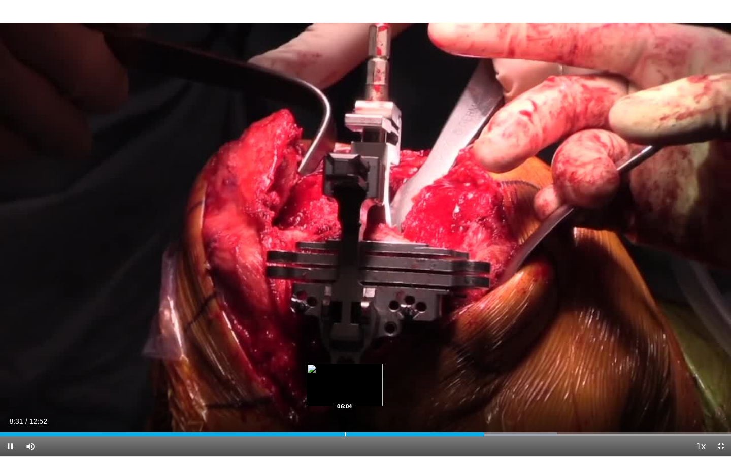
click at [345, 371] on div "Progress Bar" at bounding box center [345, 434] width 1 height 4
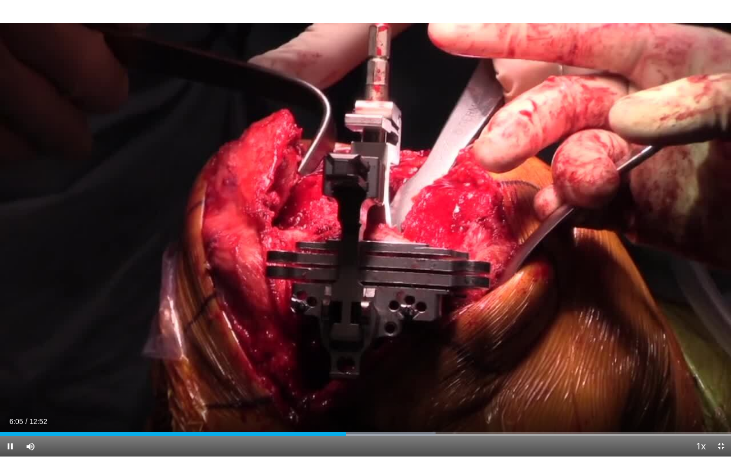
click at [357, 371] on div "Current Time 6:05 / Duration 12:52 Pause Skip Backward Skip Forward Mute Loaded…" at bounding box center [365, 446] width 731 height 20
click at [367, 371] on div "Progress Bar" at bounding box center [367, 434] width 1 height 4
click at [394, 371] on div "Progress Bar" at bounding box center [394, 434] width 1 height 4
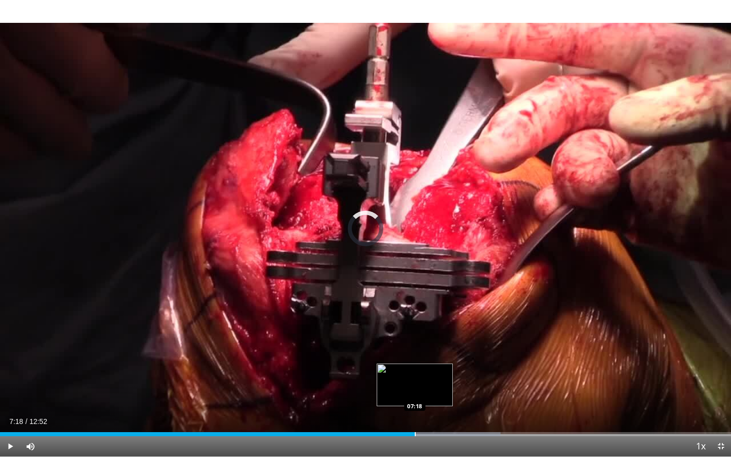
click at [415, 371] on div "Progress Bar" at bounding box center [415, 434] width 1 height 4
click at [393, 371] on div "Progress Bar" at bounding box center [393, 434] width 1 height 4
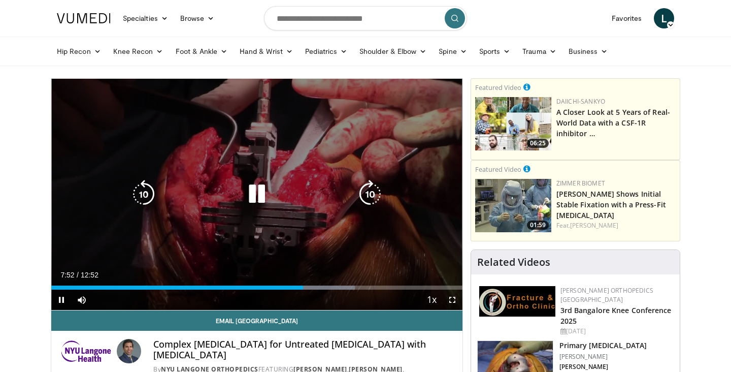
click at [236, 188] on div "Video Player" at bounding box center [257, 194] width 247 height 20
click at [252, 192] on icon "Video Player" at bounding box center [257, 194] width 28 height 28
